Goal: Navigation & Orientation: Find specific page/section

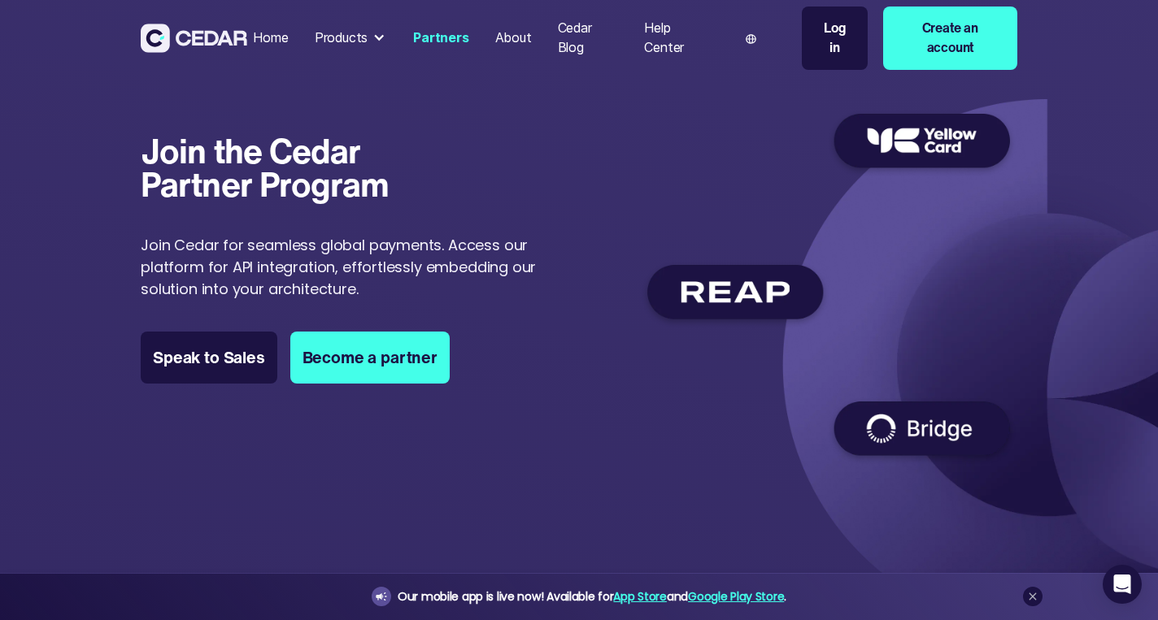
click at [275, 41] on div "Home" at bounding box center [270, 38] width 35 height 20
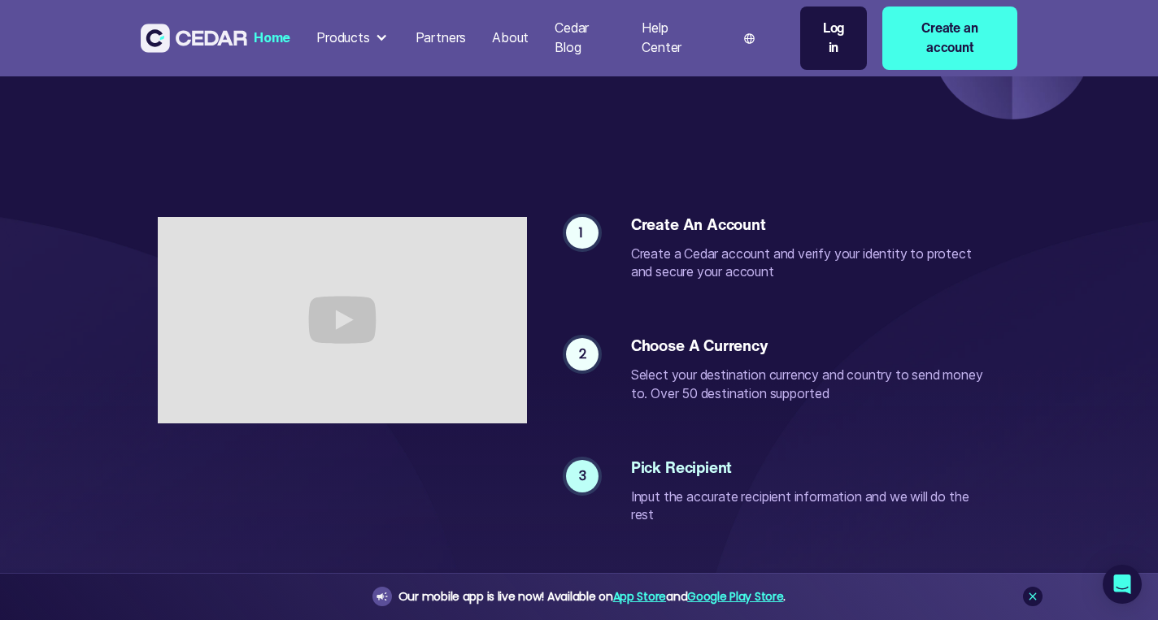
scroll to position [3092, 0]
click at [255, 38] on div "Home" at bounding box center [272, 38] width 37 height 20
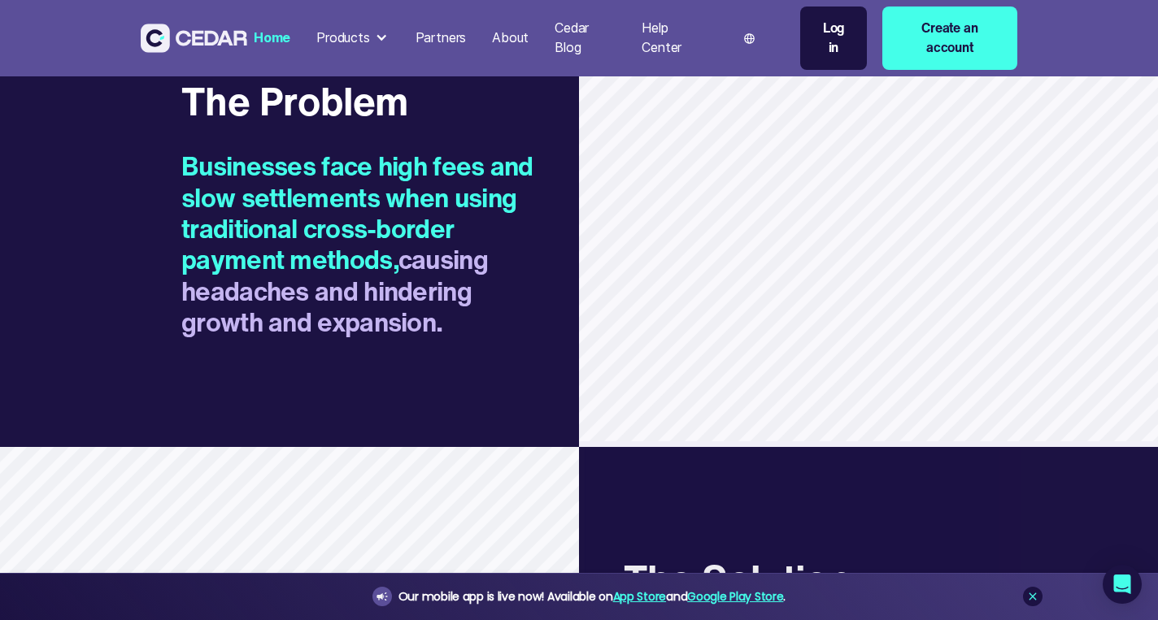
scroll to position [1531, 0]
